Goal: Find specific page/section: Find specific page/section

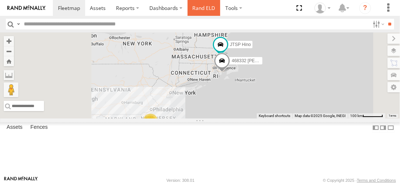
click at [202, 10] on link "Rand ELD" at bounding box center [204, 8] width 33 height 16
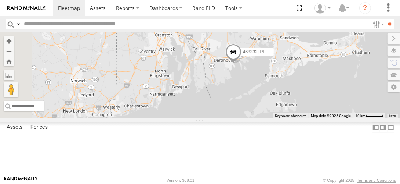
drag, startPoint x: 298, startPoint y: 144, endPoint x: 346, endPoint y: 76, distance: 82.8
click at [346, 76] on div "54782 Hino 245048 [PERSON_NAME] 468332 [PERSON_NAME] JTSP Hino" at bounding box center [200, 75] width 400 height 86
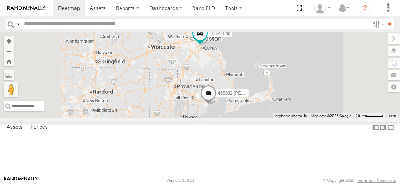
drag, startPoint x: 281, startPoint y: 66, endPoint x: 284, endPoint y: 100, distance: 33.9
click at [284, 100] on div "54782 Hino 245048 [PERSON_NAME] 468332 [PERSON_NAME] JTSP Hino" at bounding box center [200, 75] width 400 height 86
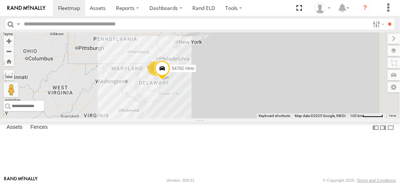
drag, startPoint x: 248, startPoint y: 135, endPoint x: 288, endPoint y: 70, distance: 76.1
click at [288, 70] on div "54782 Hino 245048 [PERSON_NAME] 468332 [PERSON_NAME] JTSP Hino 3" at bounding box center [200, 75] width 400 height 86
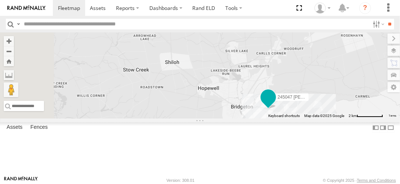
drag, startPoint x: 247, startPoint y: 53, endPoint x: 363, endPoint y: 132, distance: 140.4
click at [275, 104] on span at bounding box center [268, 96] width 13 height 13
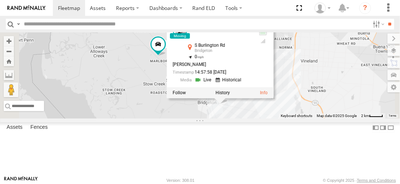
drag, startPoint x: 240, startPoint y: 64, endPoint x: 243, endPoint y: 106, distance: 42.4
click at [243, 106] on div "54782 Hino 245048 [PERSON_NAME] 468332 [PERSON_NAME] JTSP Hino 468334 [PERSON_N…" at bounding box center [200, 75] width 400 height 86
